Goal: Task Accomplishment & Management: Use online tool/utility

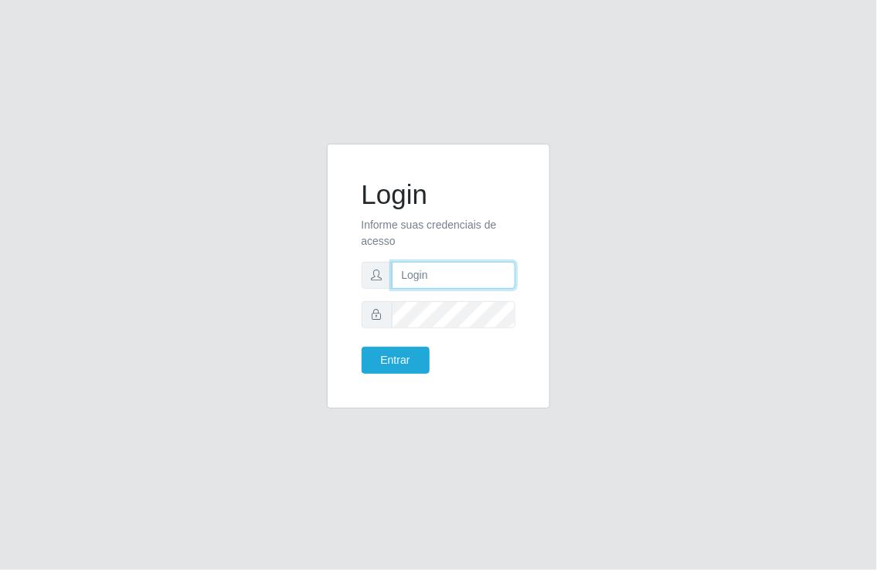
click at [416, 278] on input "text" at bounding box center [454, 275] width 124 height 27
type input "[EMAIL_ADDRESS][DOMAIN_NAME]"
click at [362, 347] on button "Entrar" at bounding box center [396, 360] width 68 height 27
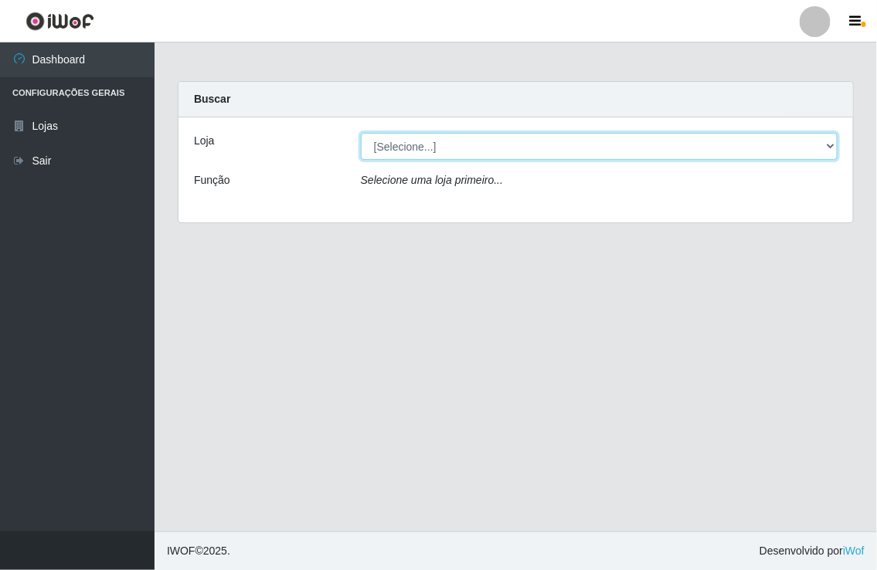
click at [830, 148] on select "[Selecione...] Nordestão - [GEOGRAPHIC_DATA]" at bounding box center [599, 146] width 477 height 27
select select "454"
click at [361, 133] on select "[Selecione...] Nordestão - [GEOGRAPHIC_DATA]" at bounding box center [599, 146] width 477 height 27
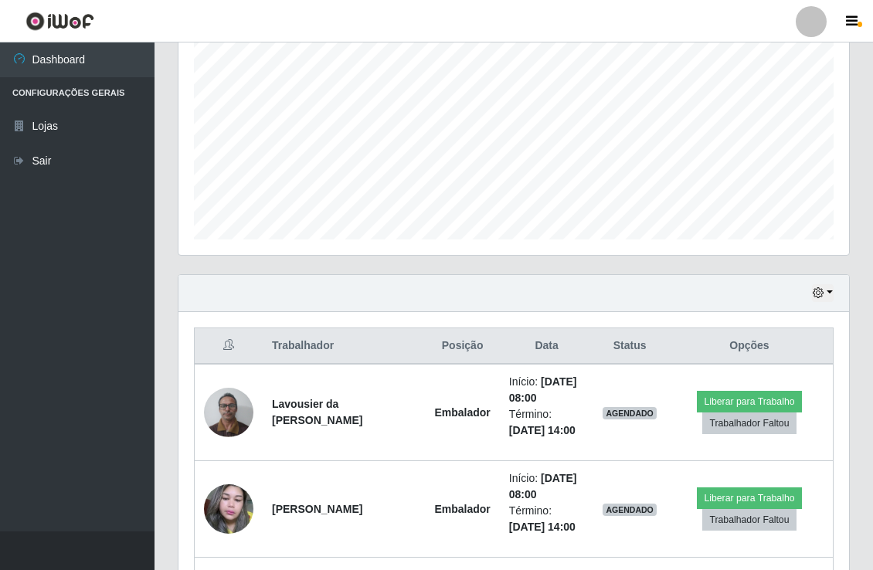
scroll to position [343, 0]
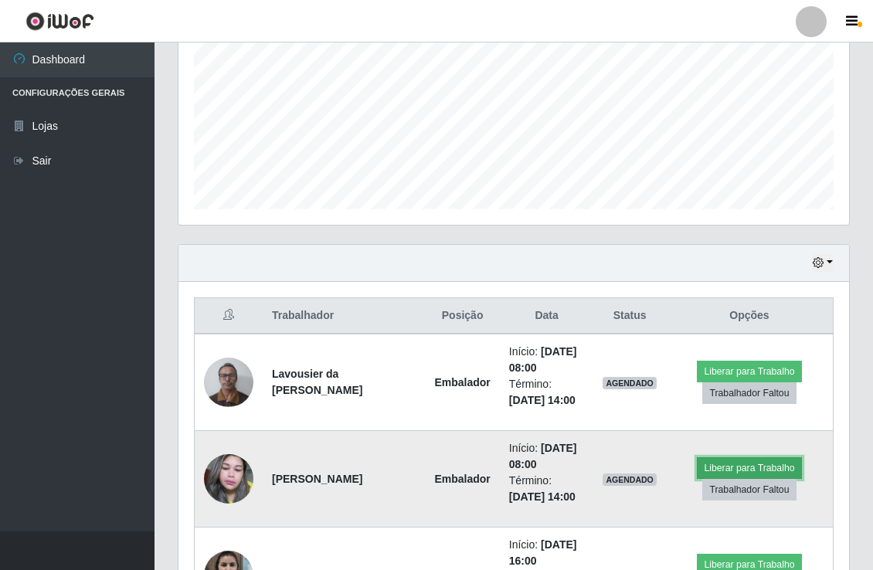
click at [728, 465] on button "Liberar para Trabalho" at bounding box center [749, 469] width 104 height 22
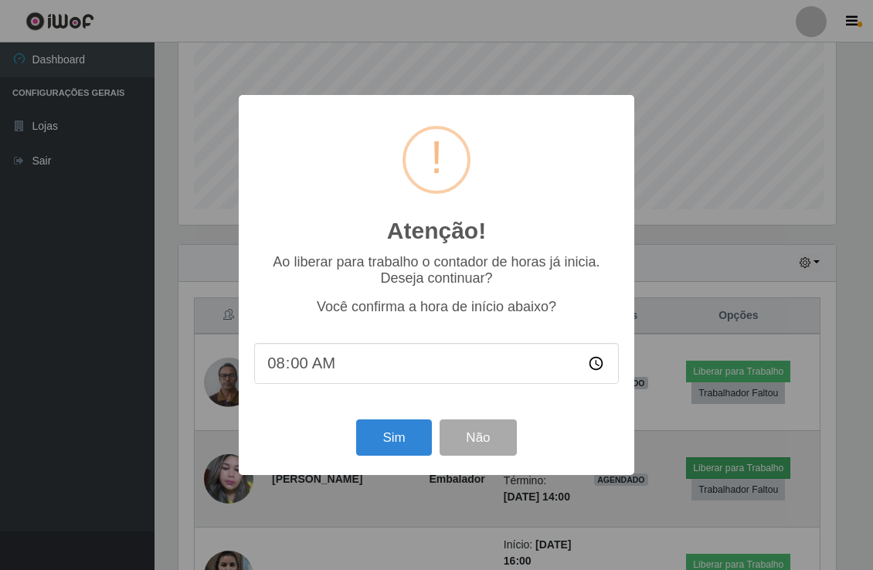
scroll to position [320, 661]
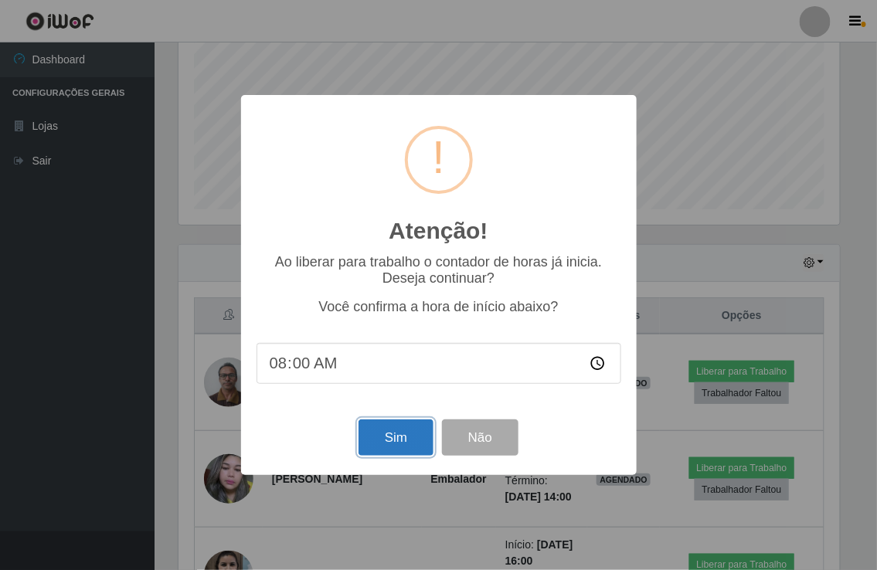
click at [394, 433] on button "Sim" at bounding box center [396, 438] width 75 height 36
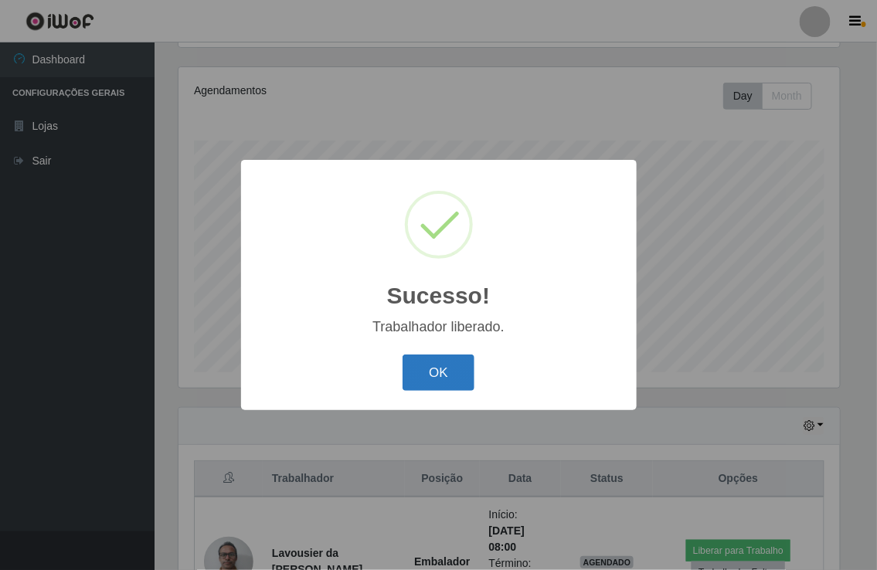
click at [438, 369] on button "OK" at bounding box center [439, 373] width 72 height 36
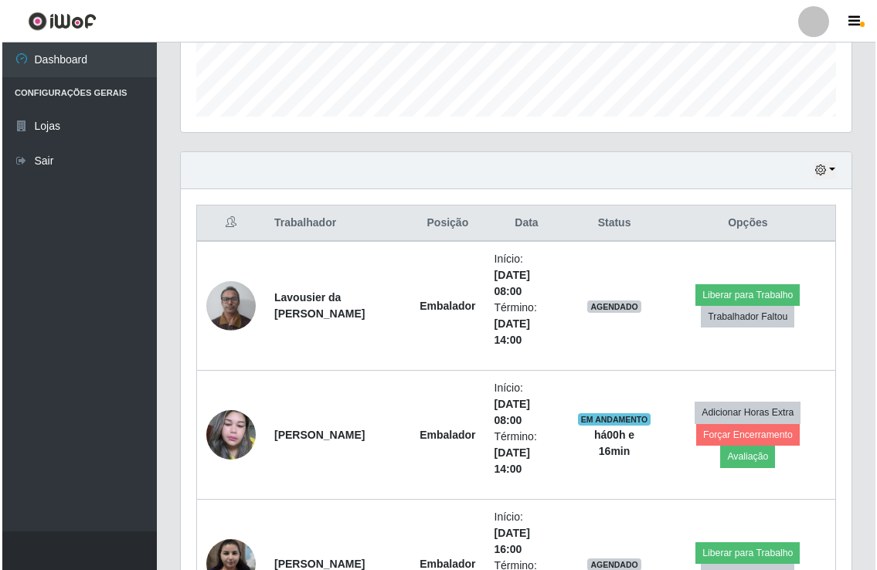
scroll to position [437, 0]
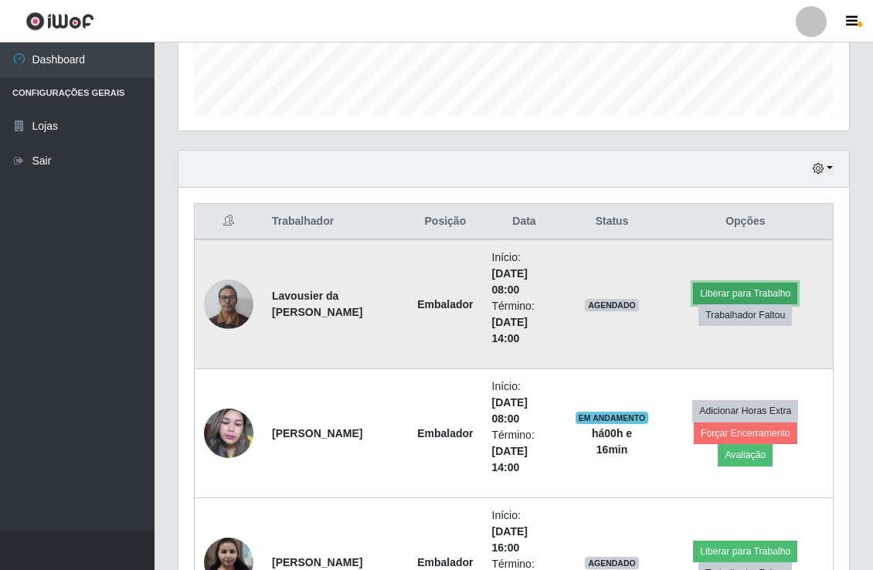
click at [729, 294] on button "Liberar para Trabalho" at bounding box center [745, 294] width 104 height 22
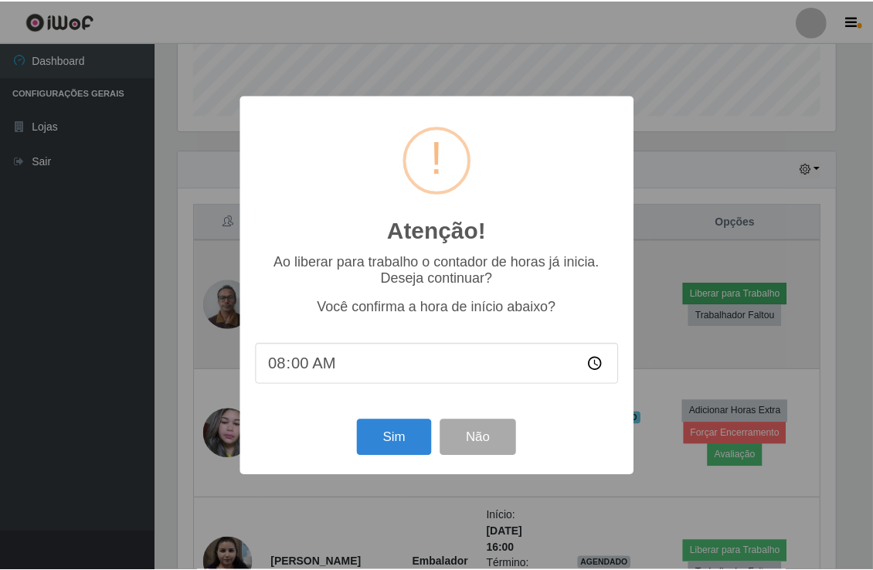
scroll to position [320, 661]
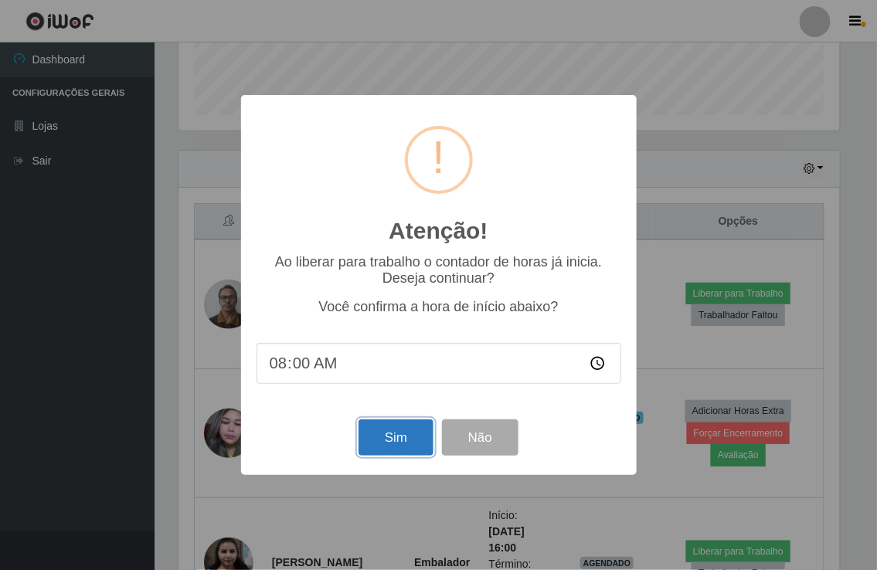
click at [402, 437] on button "Sim" at bounding box center [396, 438] width 75 height 36
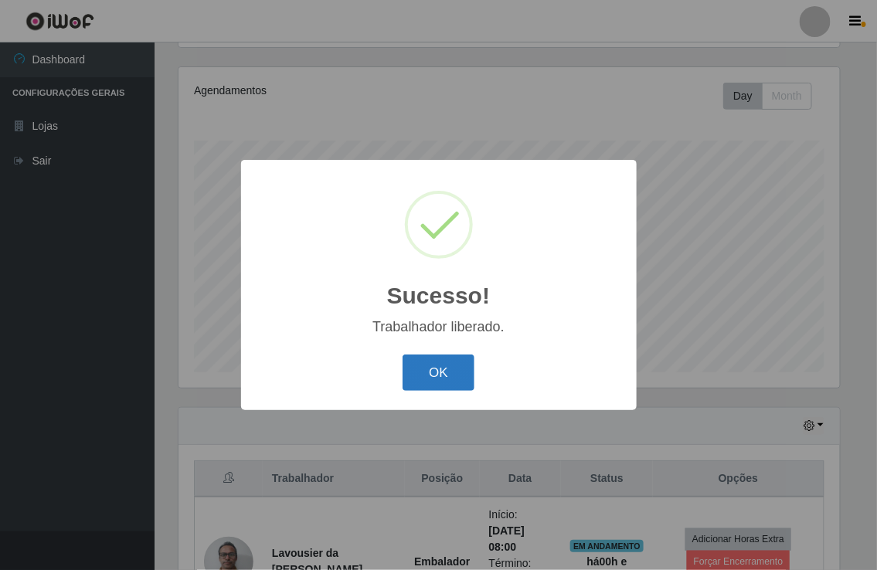
click at [429, 369] on button "OK" at bounding box center [439, 373] width 72 height 36
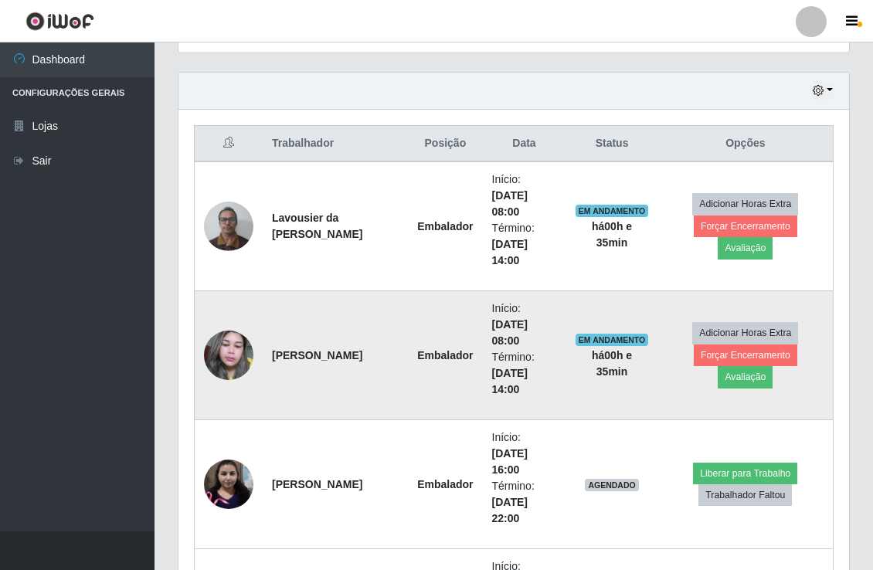
scroll to position [523, 0]
